Goal: Find specific page/section: Find specific page/section

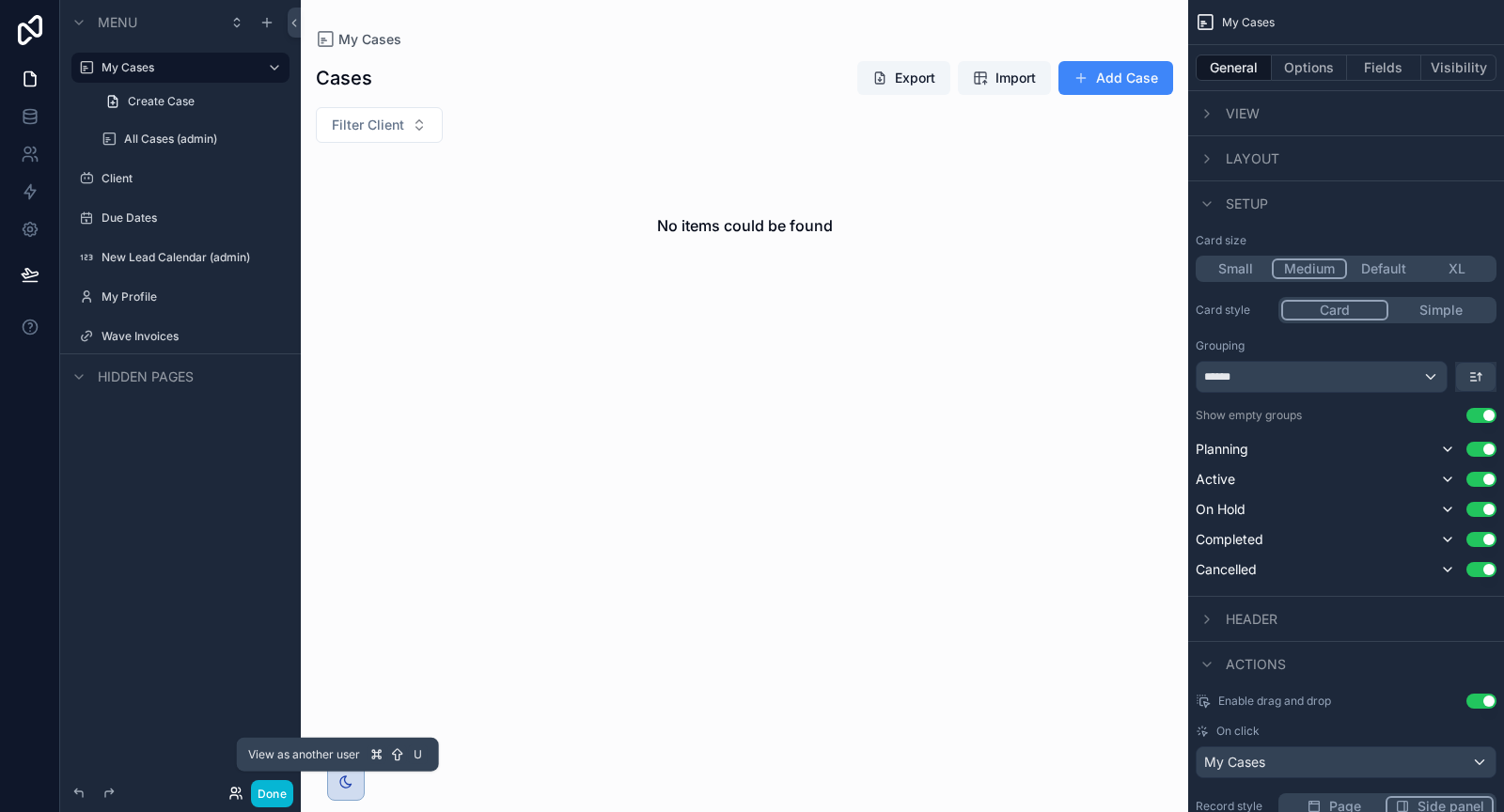
click at [236, 790] on icon at bounding box center [236, 794] width 15 height 15
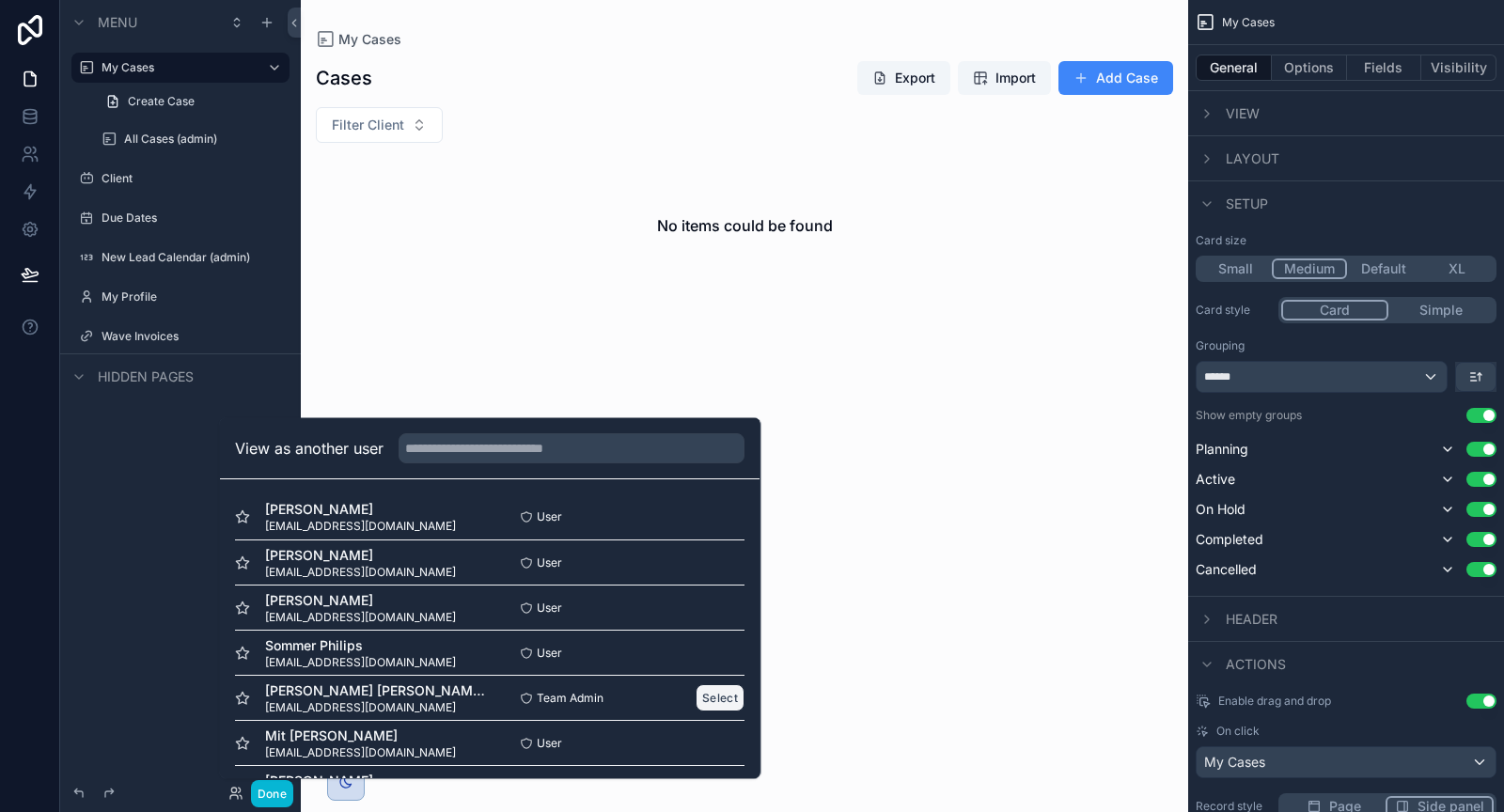
click at [703, 690] on button "Select" at bounding box center [721, 698] width 49 height 27
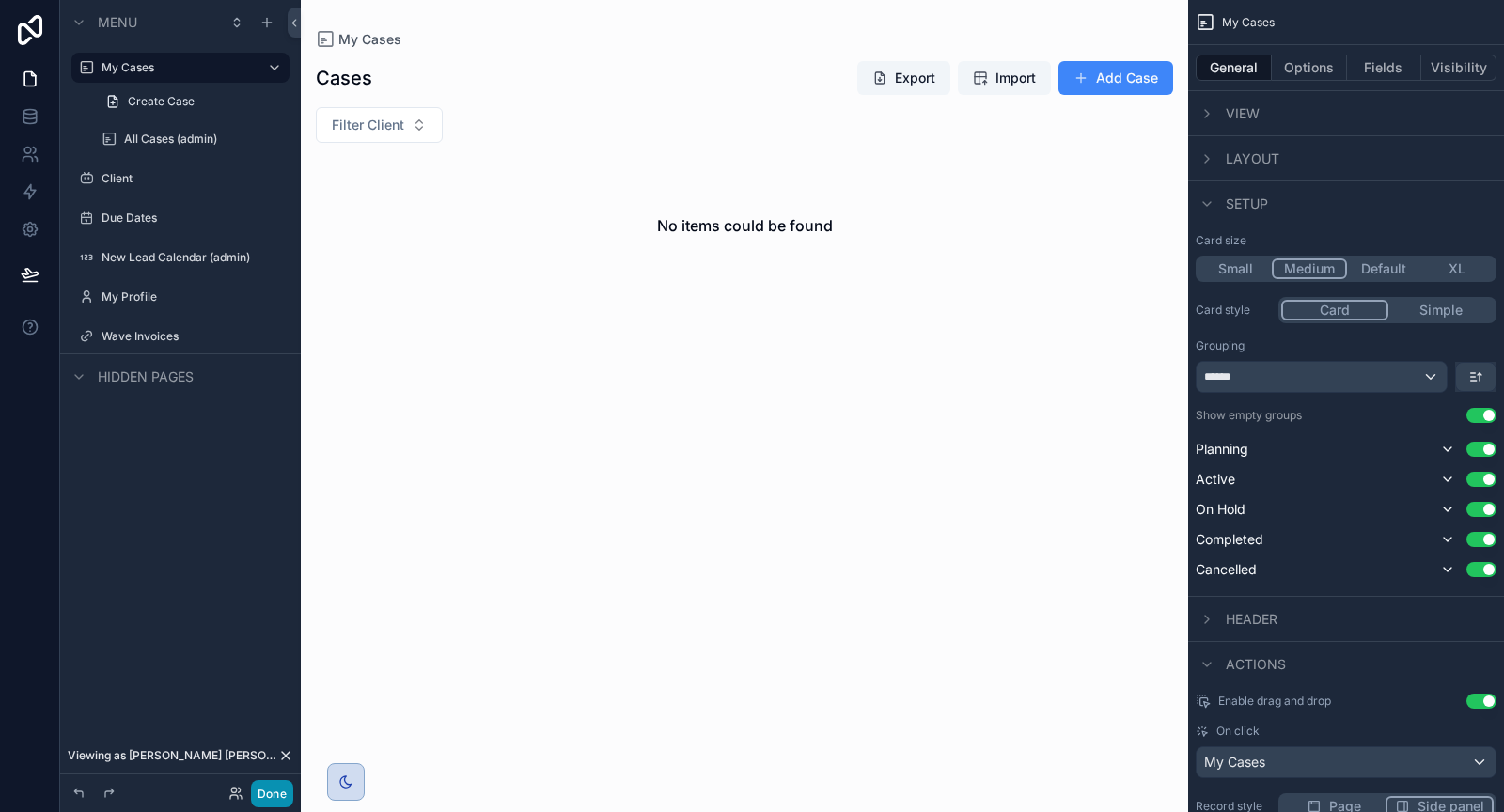
click at [274, 798] on button "Done" at bounding box center [273, 794] width 42 height 27
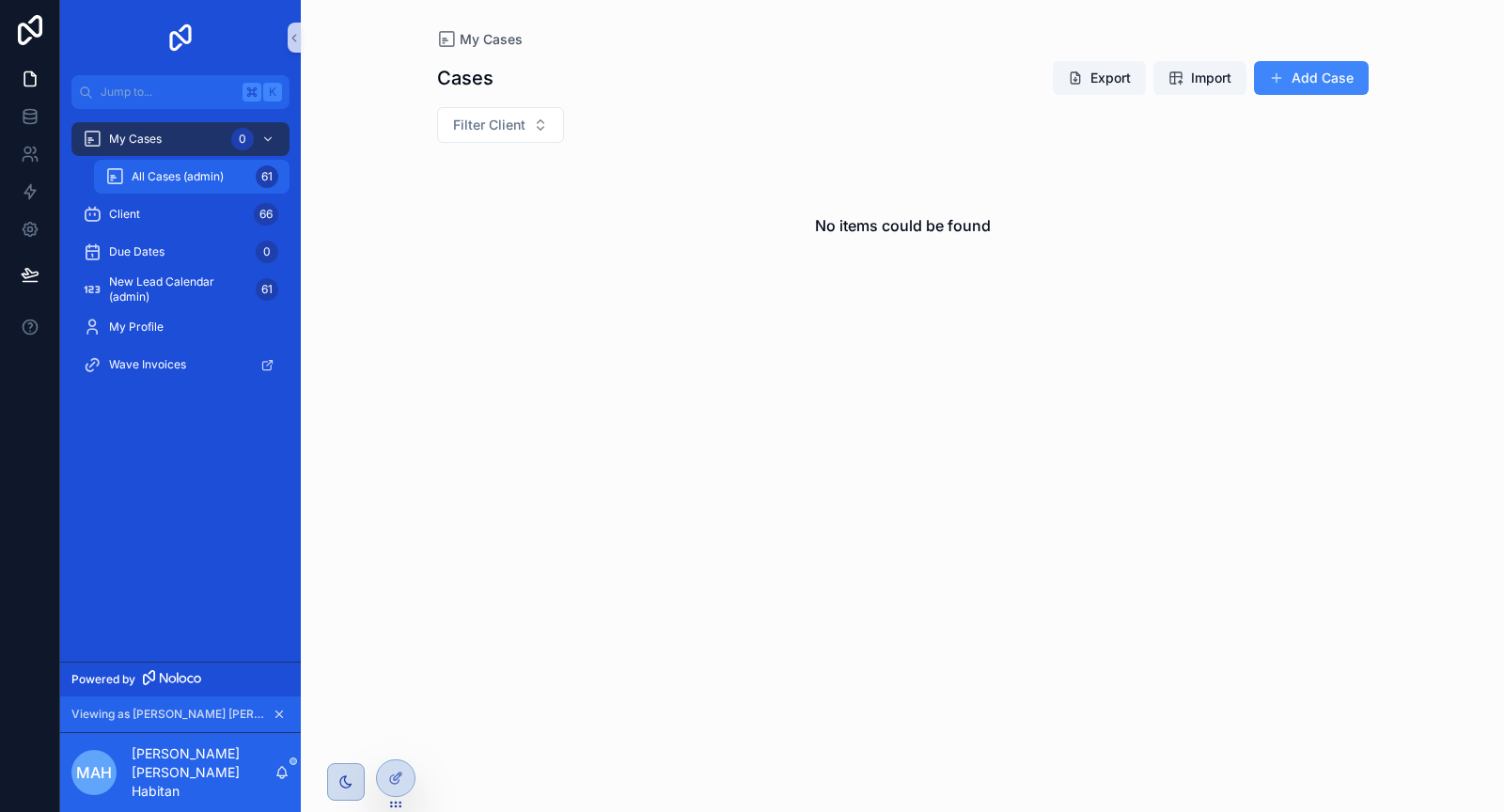
click at [132, 178] on span "All Cases (admin)" at bounding box center [178, 177] width 92 height 15
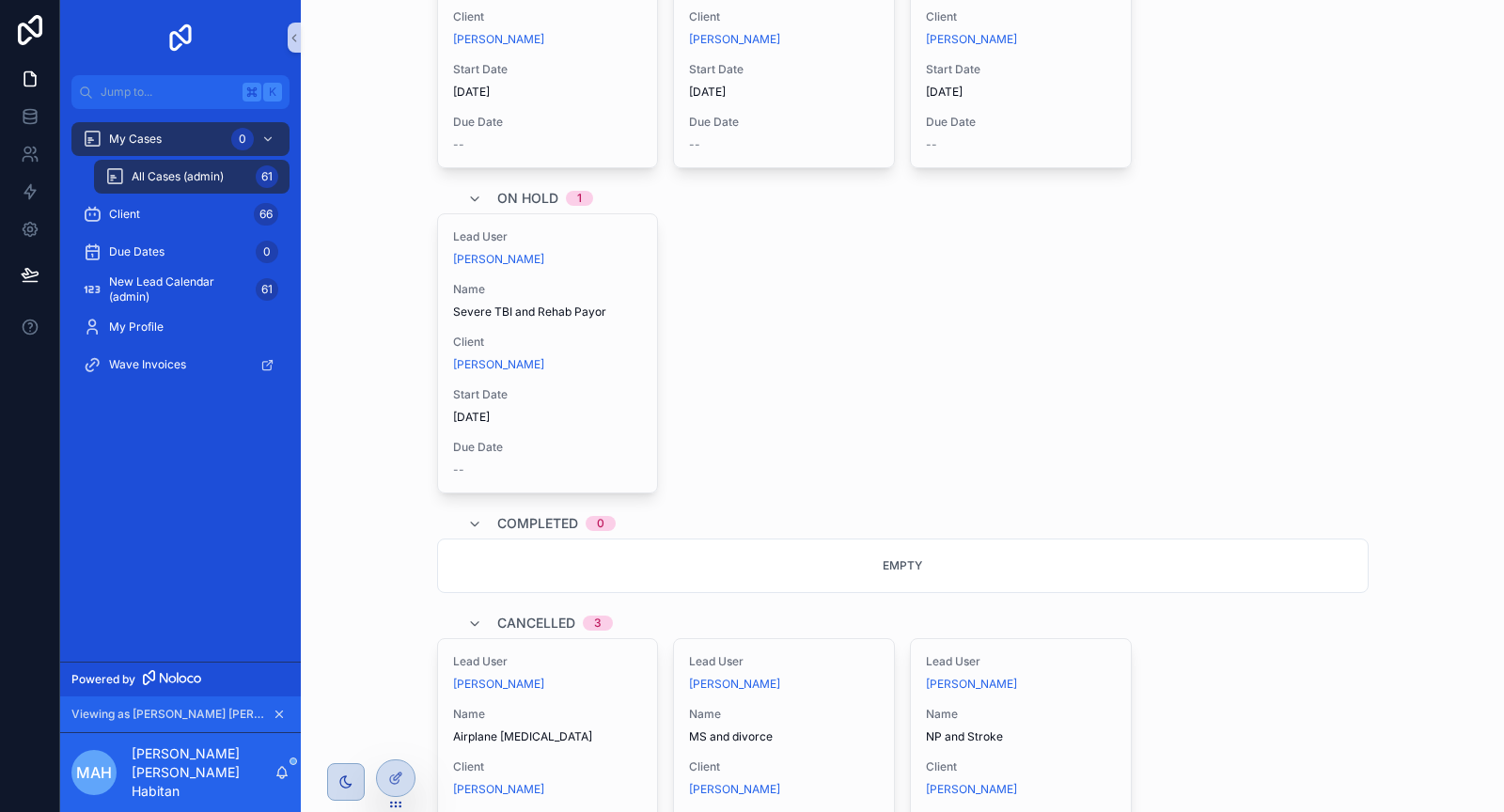
scroll to position [2515, 0]
